Goal: Navigation & Orientation: Find specific page/section

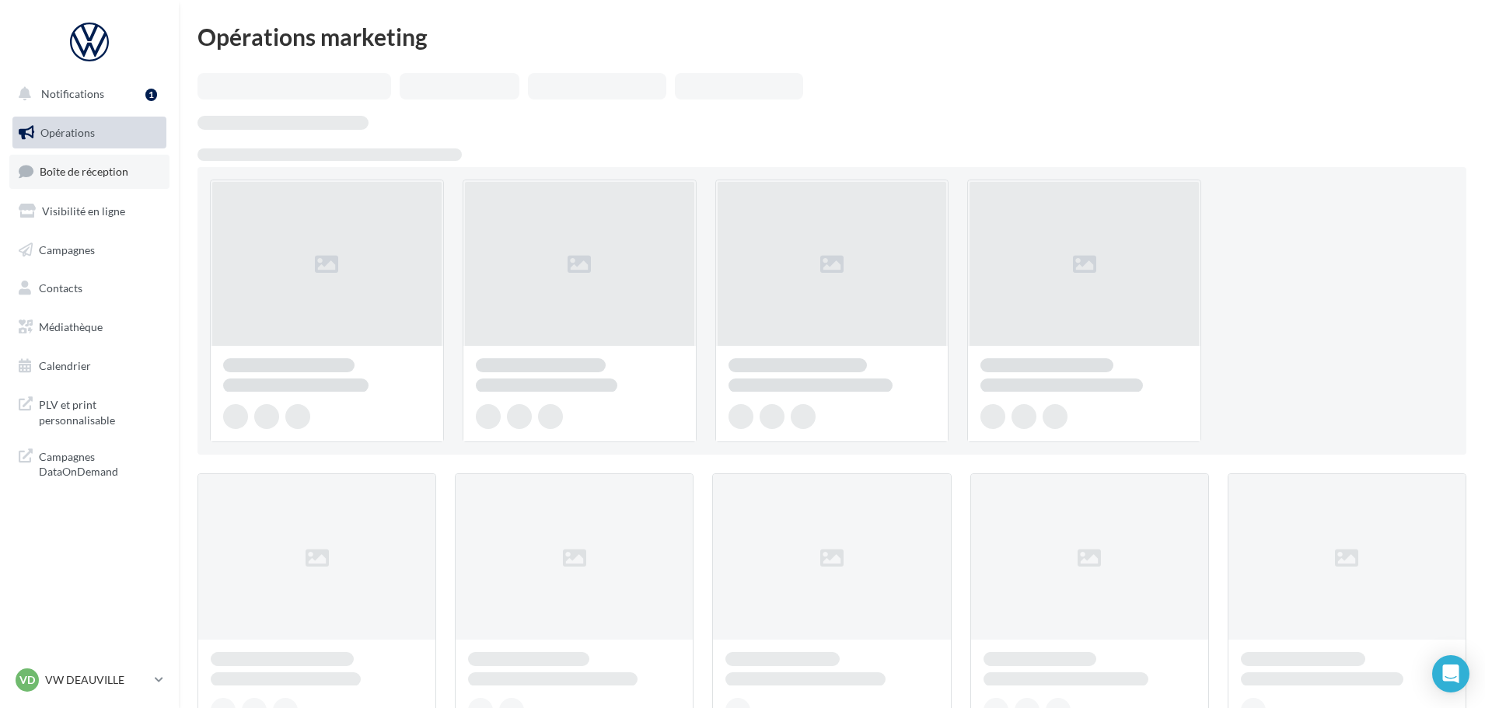
click at [95, 165] on span "Boîte de réception" at bounding box center [84, 171] width 89 height 13
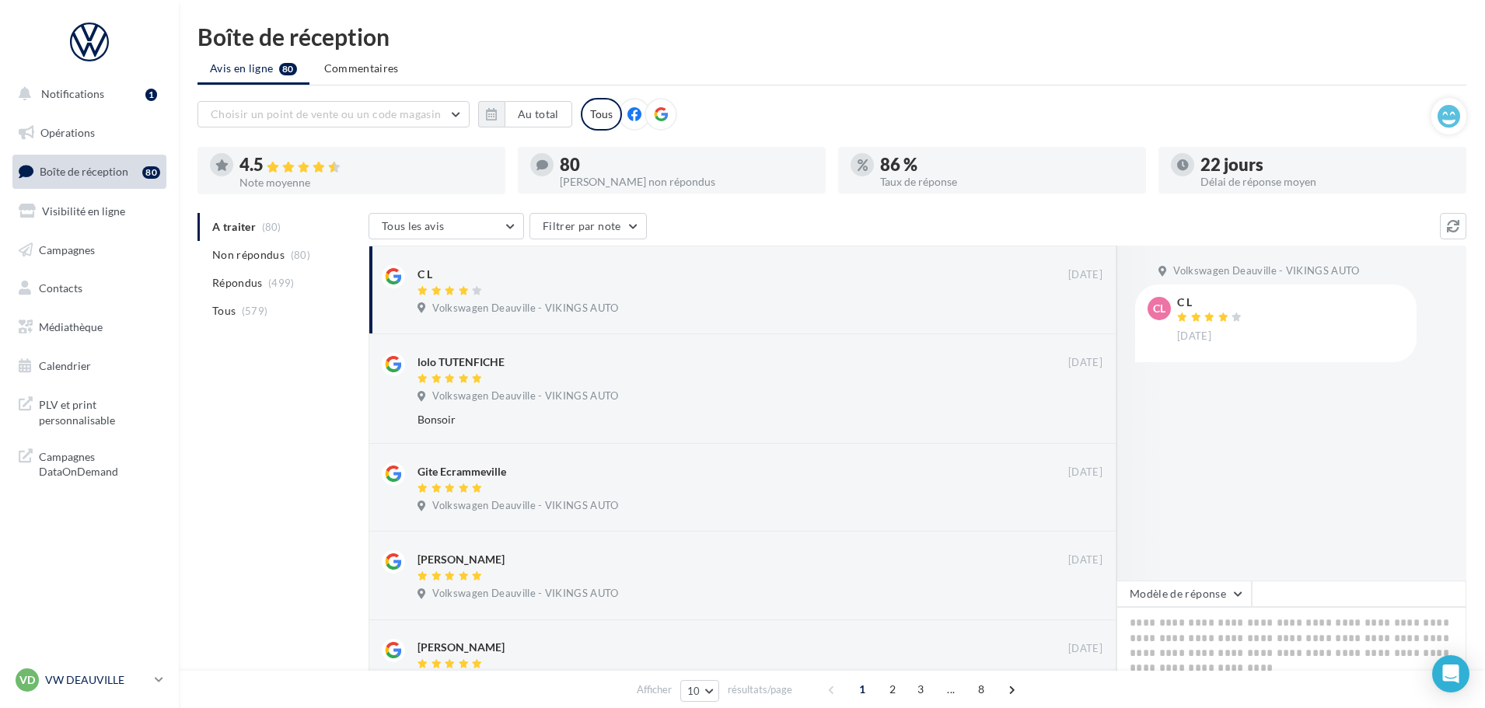
click at [119, 680] on p "VW DEAUVILLE" at bounding box center [96, 680] width 103 height 16
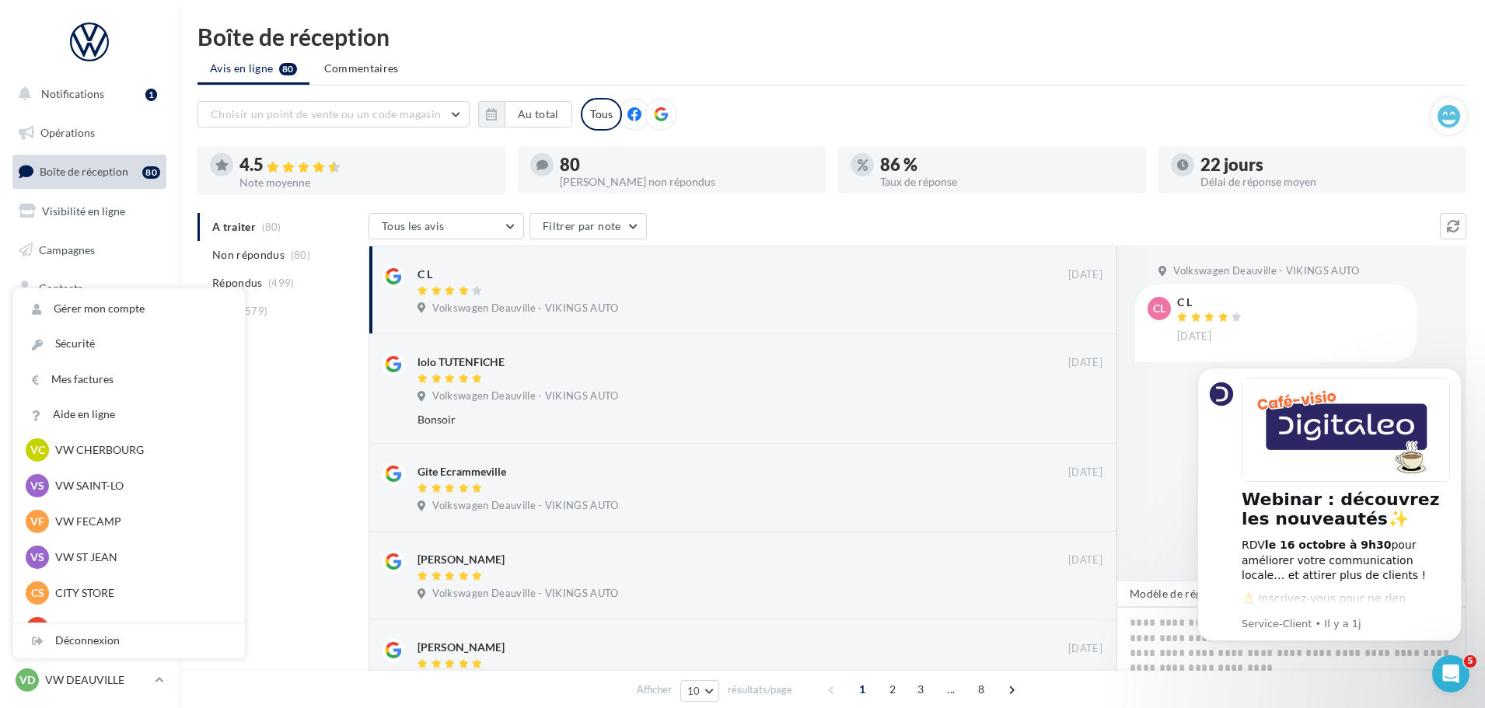
scroll to position [155, 0]
click at [93, 515] on p "VW ST JEAN" at bounding box center [140, 521] width 171 height 16
